Goal: Browse casually: Explore the website without a specific task or goal

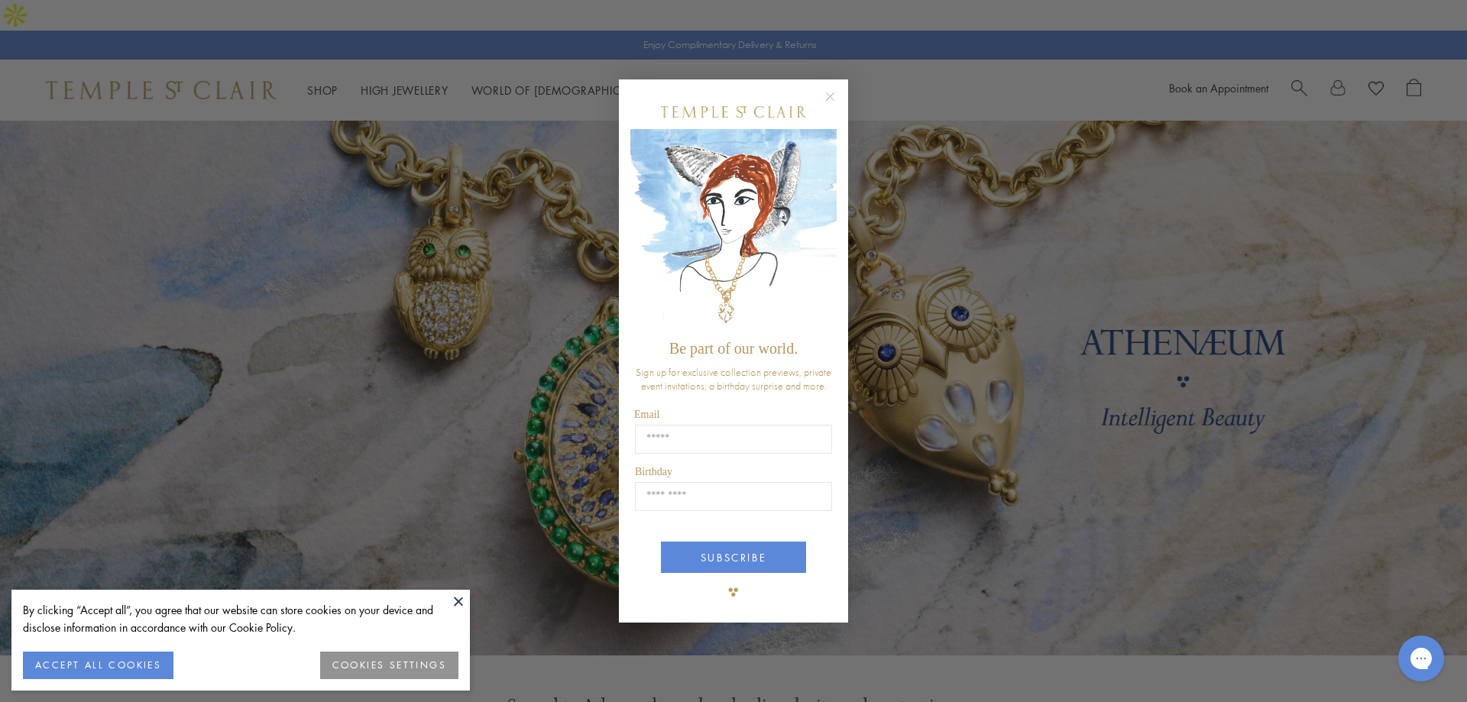
click at [833, 99] on circle "Close dialog" at bounding box center [830, 96] width 18 height 18
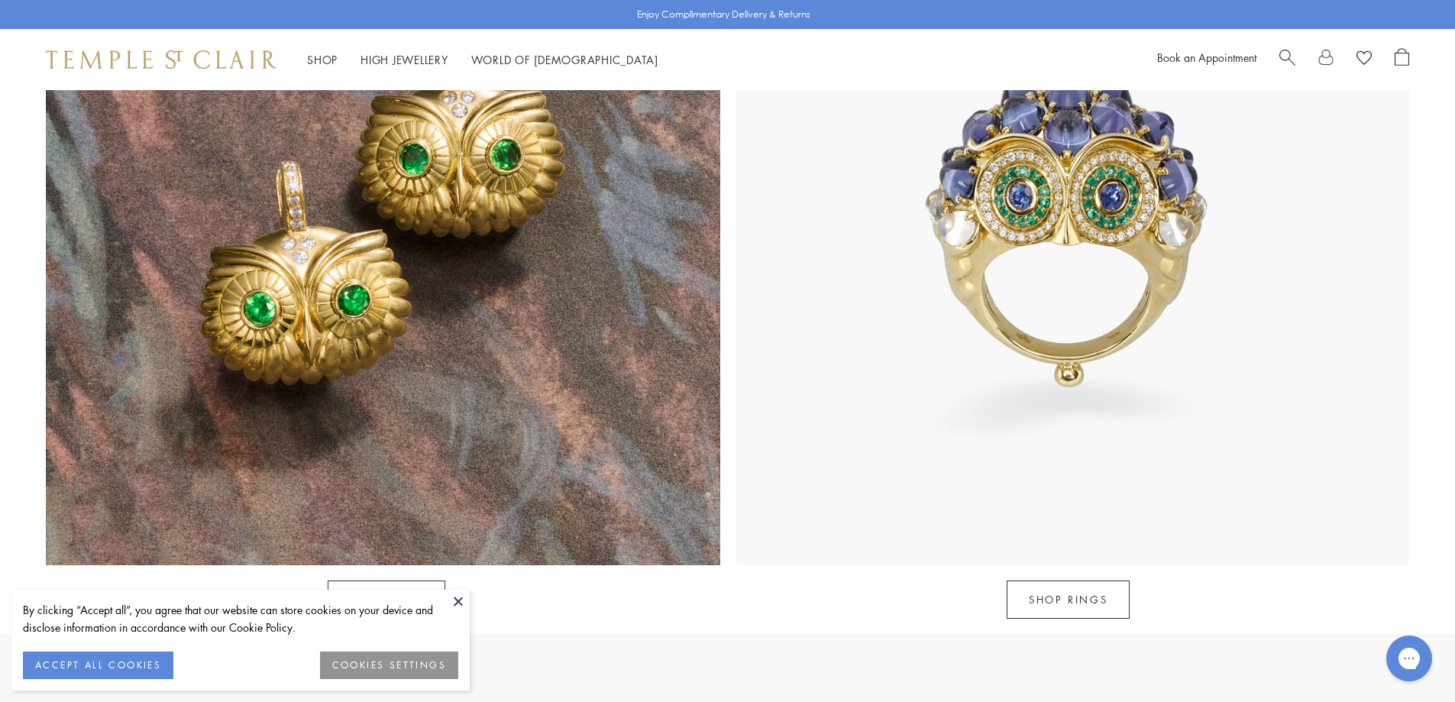
scroll to position [1755, 0]
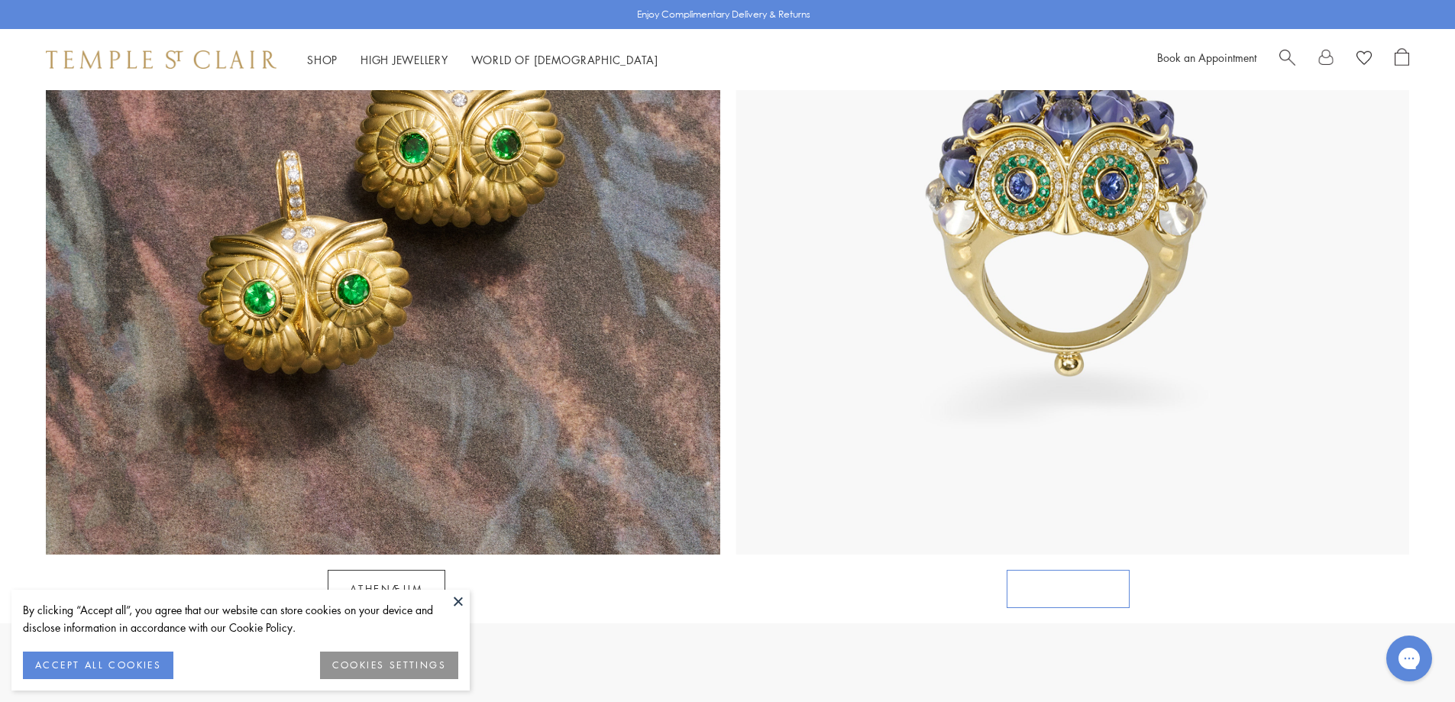
click at [1070, 570] on link "SHOP RINGS" at bounding box center [1068, 589] width 123 height 38
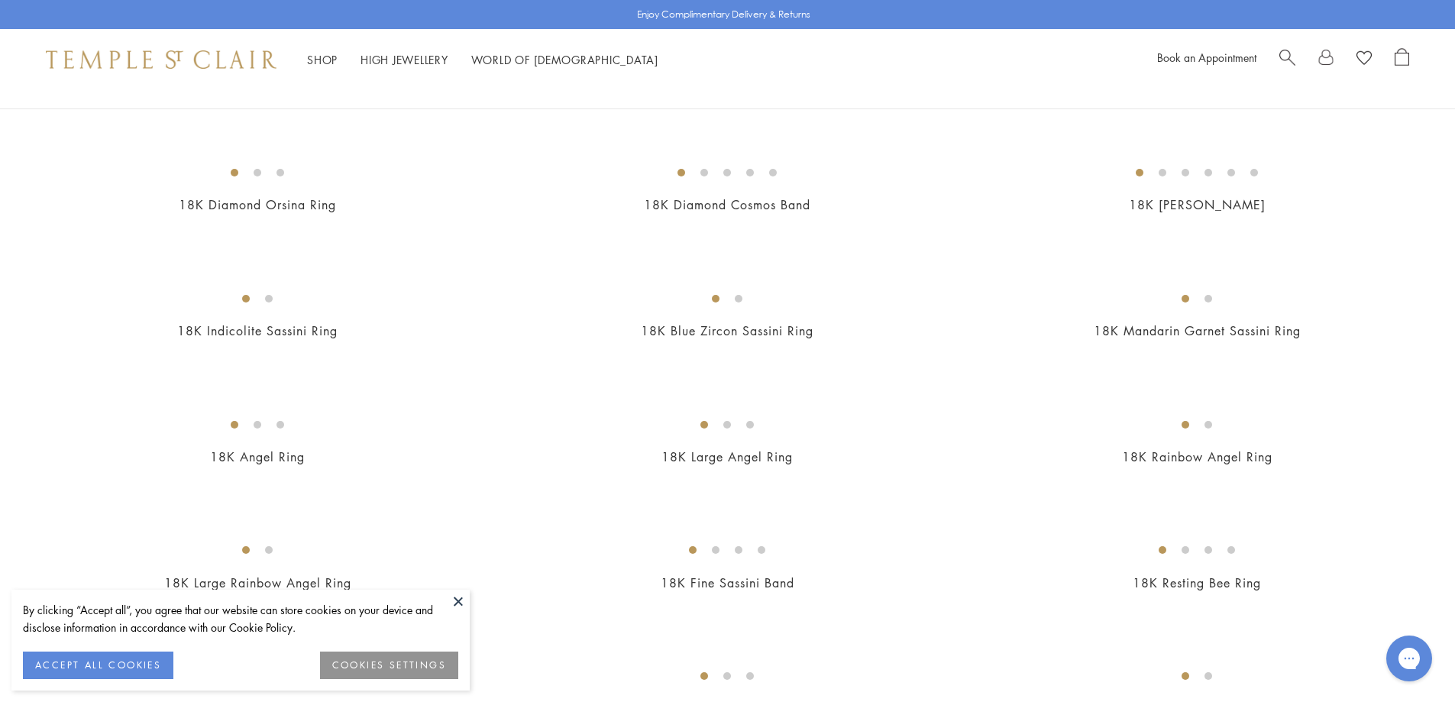
scroll to position [378, 0]
click at [0, 0] on img at bounding box center [0, 0] width 0 height 0
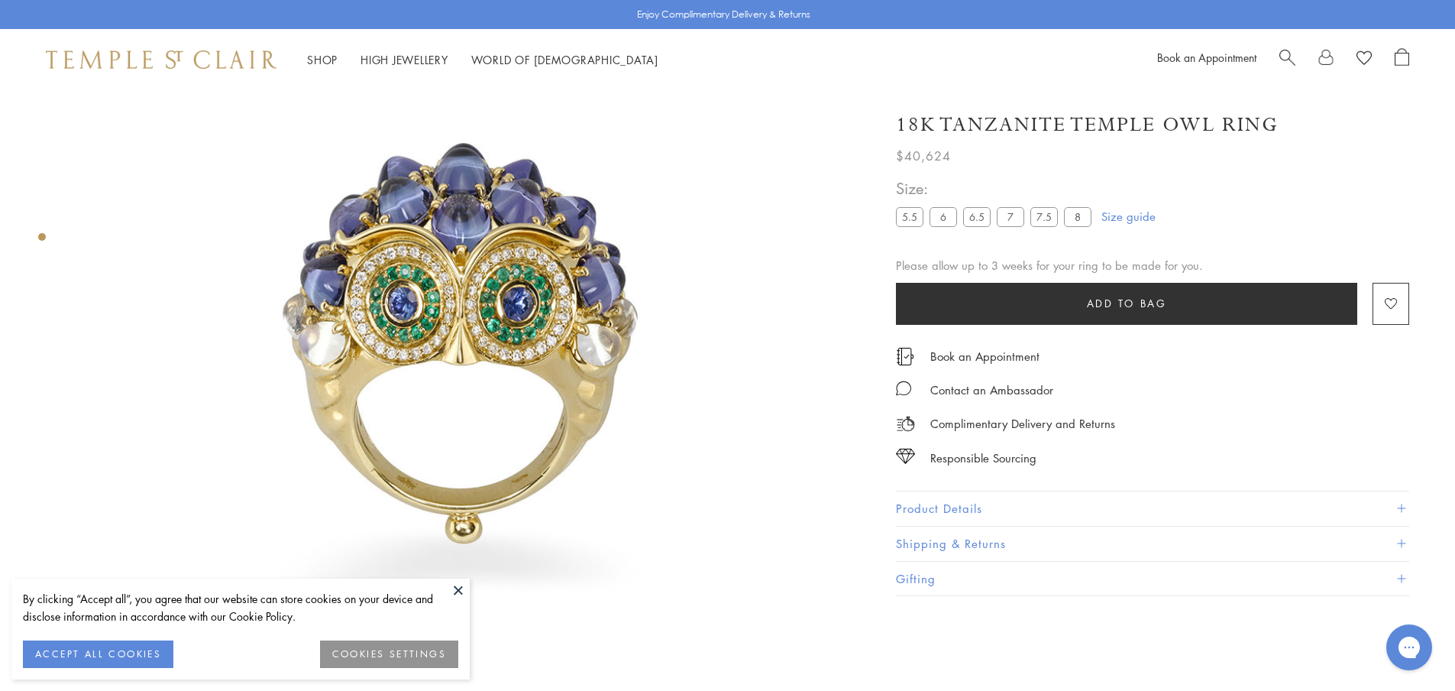
scroll to position [128, 0]
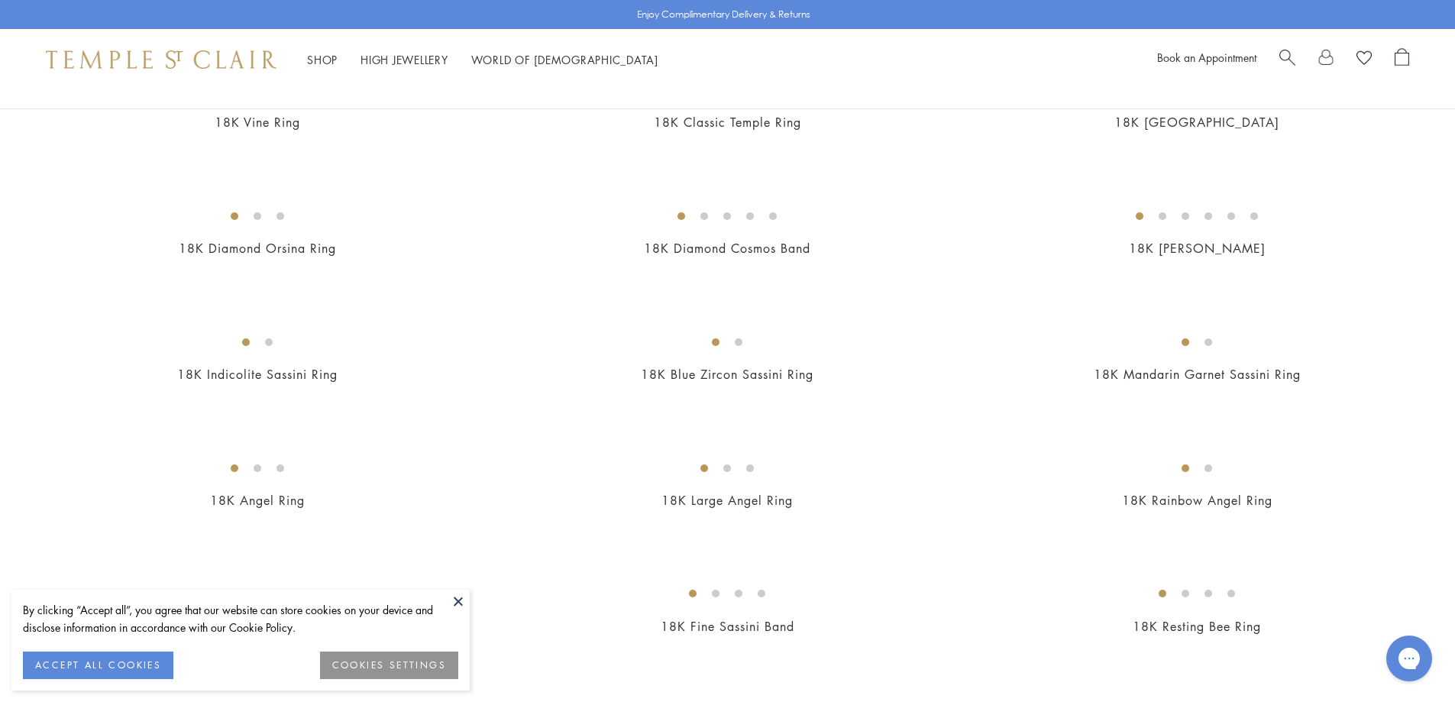
scroll to position [208, 0]
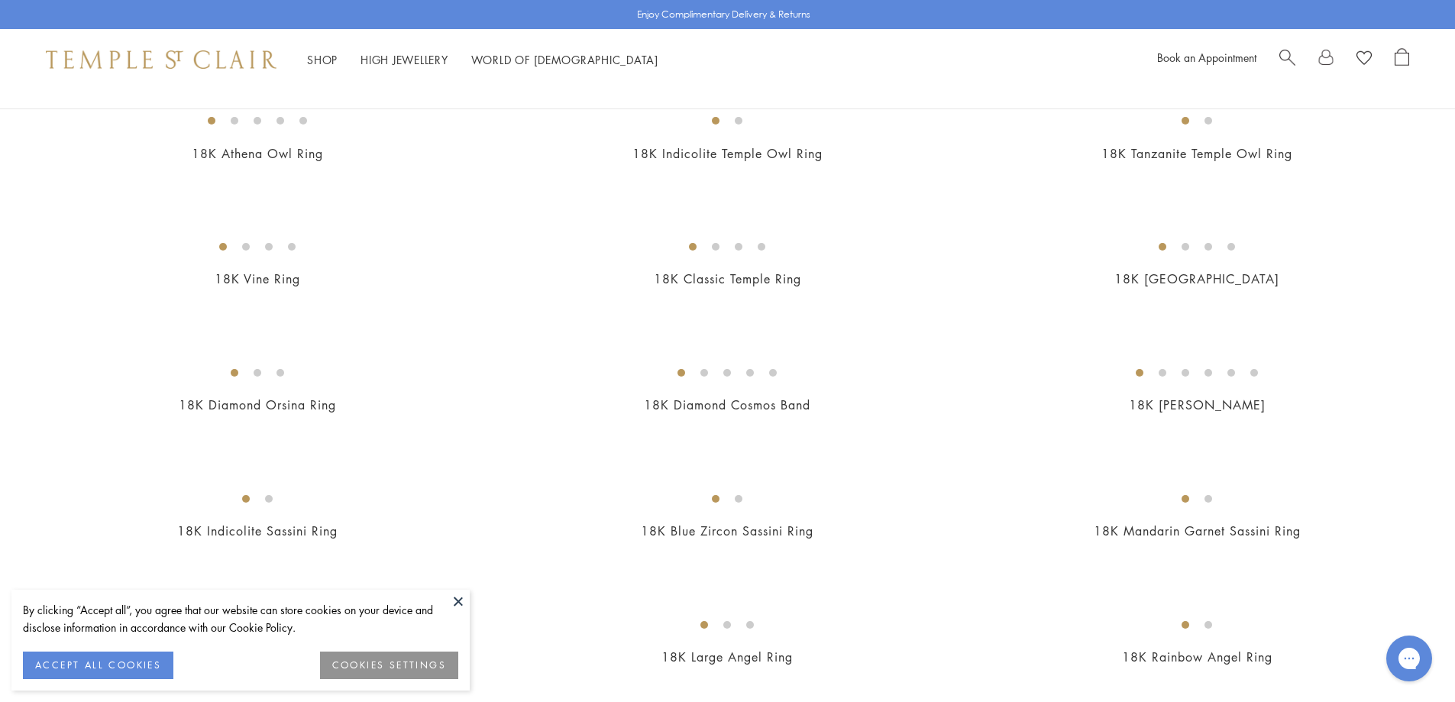
click at [322, 57] on link "Shop Shop" at bounding box center [322, 59] width 31 height 15
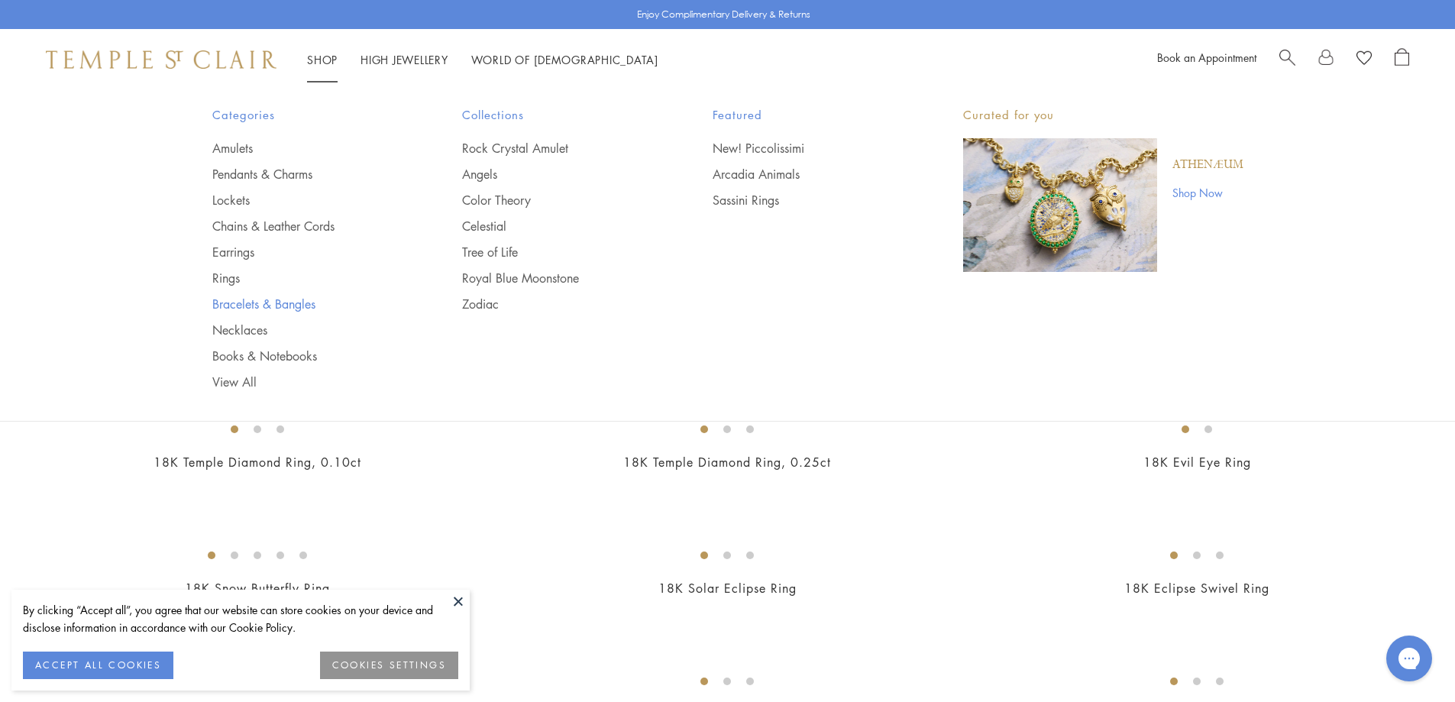
click at [300, 300] on link "Bracelets & Bangles" at bounding box center [306, 304] width 189 height 17
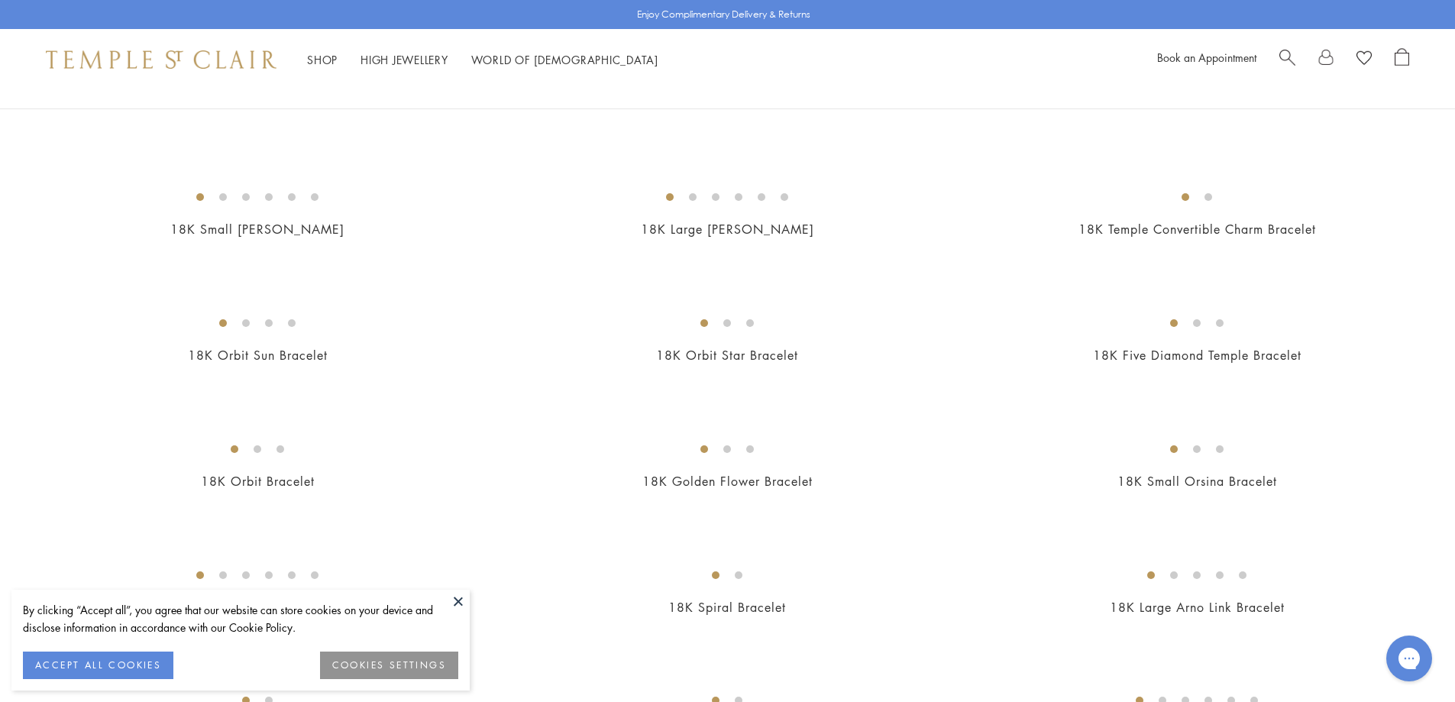
scroll to position [228, 0]
click at [0, 0] on img at bounding box center [0, 0] width 0 height 0
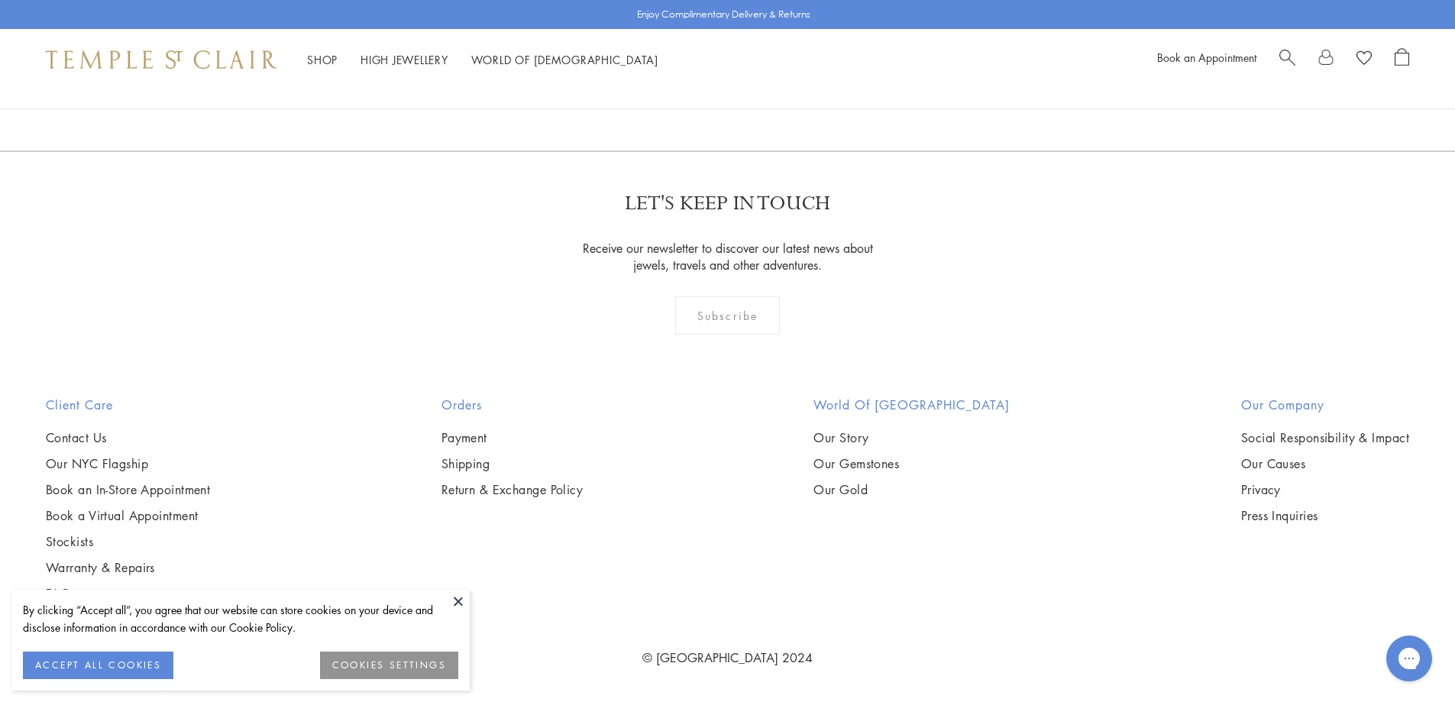
scroll to position [5634, 0]
click at [0, 0] on img at bounding box center [0, 0] width 0 height 0
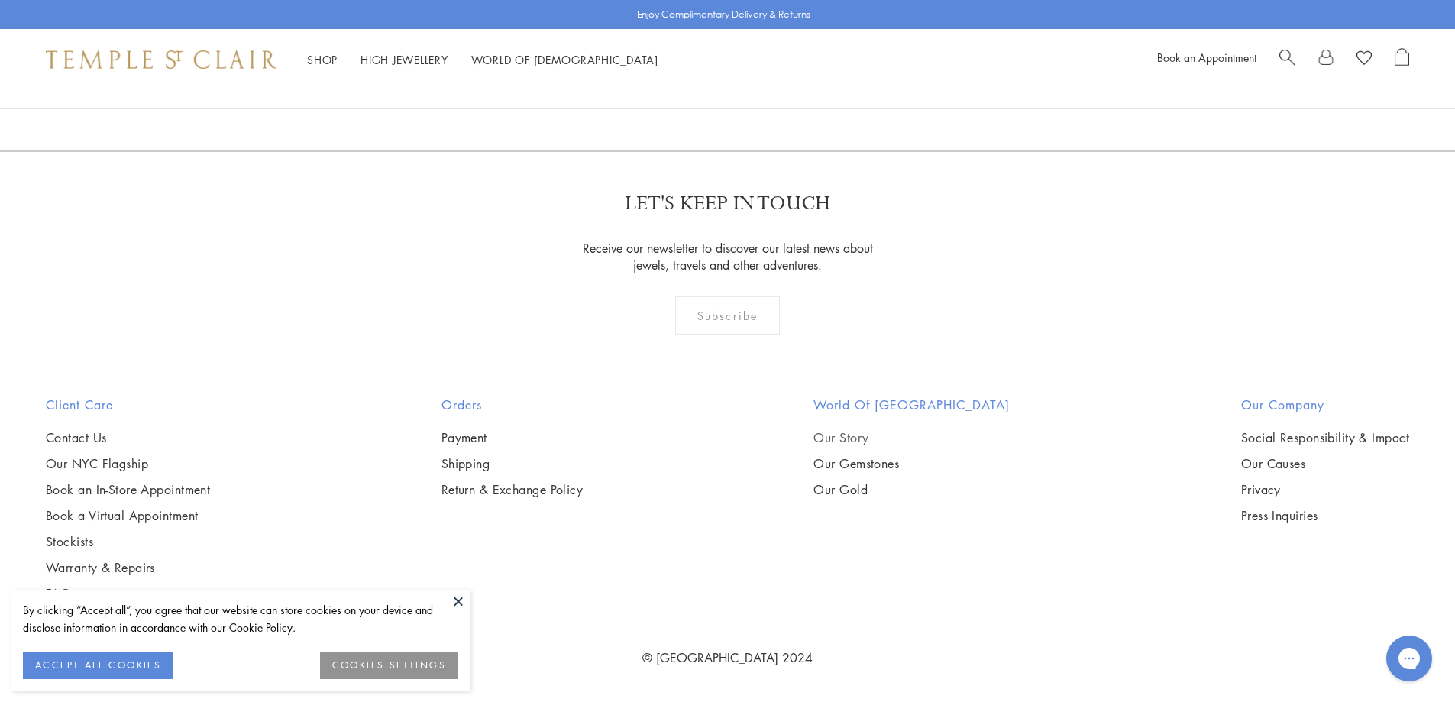
click at [886, 441] on link "Our Story" at bounding box center [912, 437] width 196 height 17
